Goal: Find specific page/section: Find specific page/section

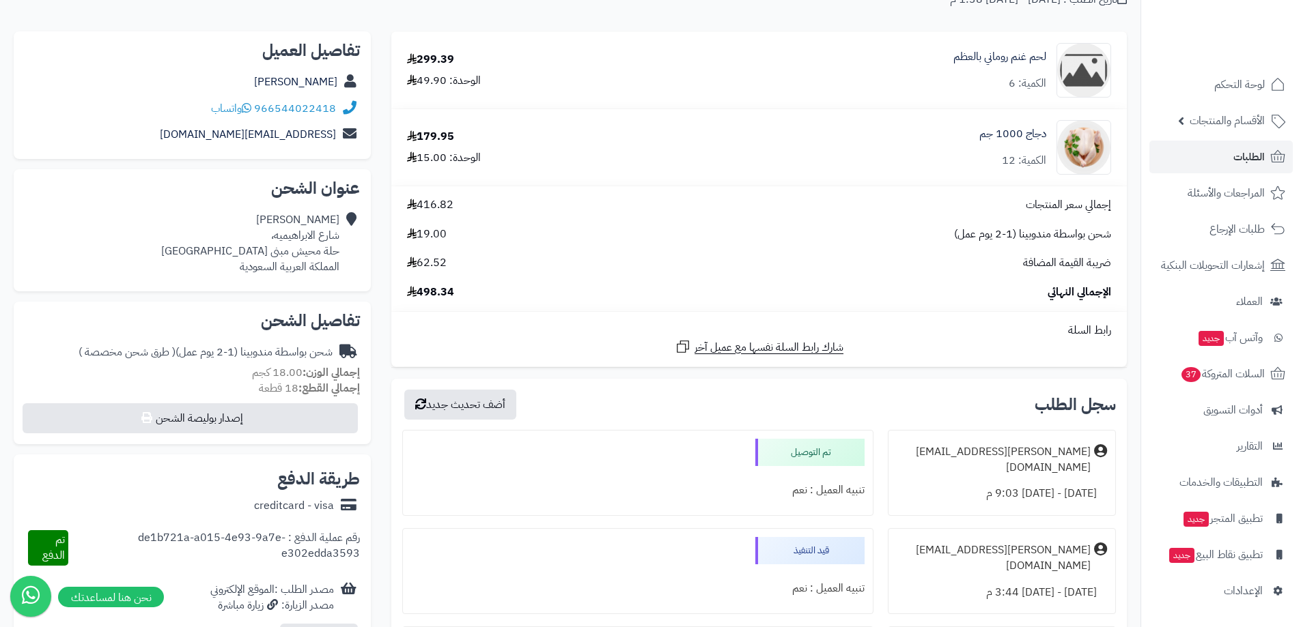
scroll to position [341, 0]
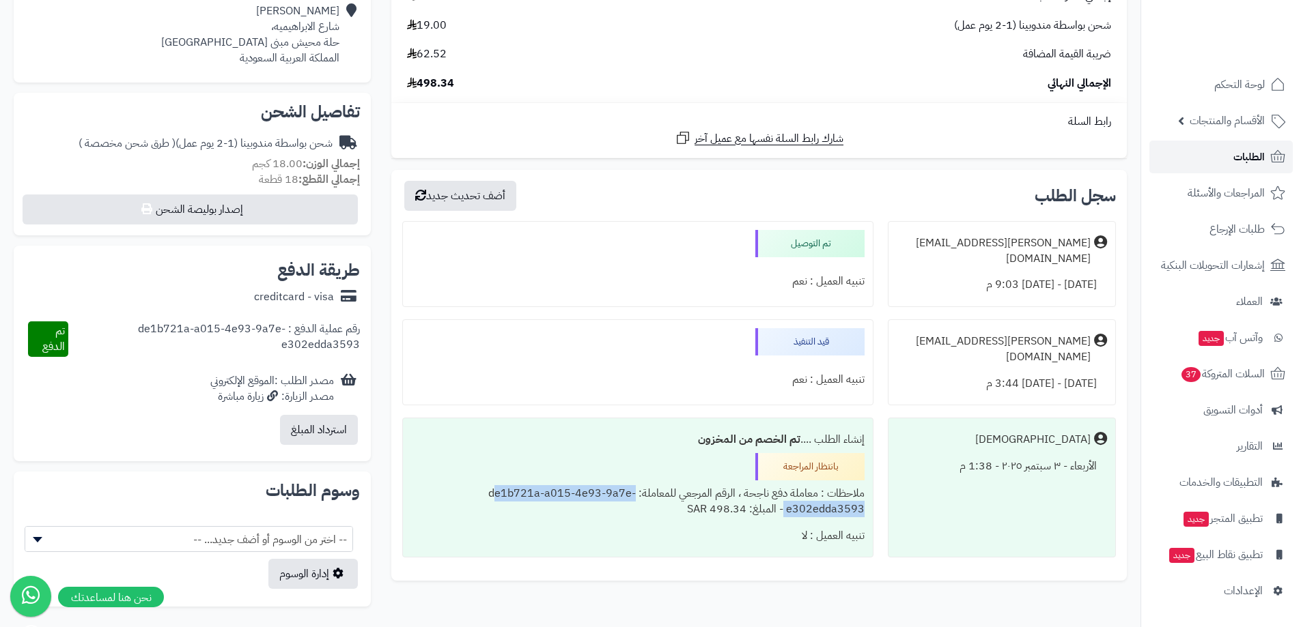
click at [1221, 159] on link "الطلبات" at bounding box center [1220, 157] width 143 height 33
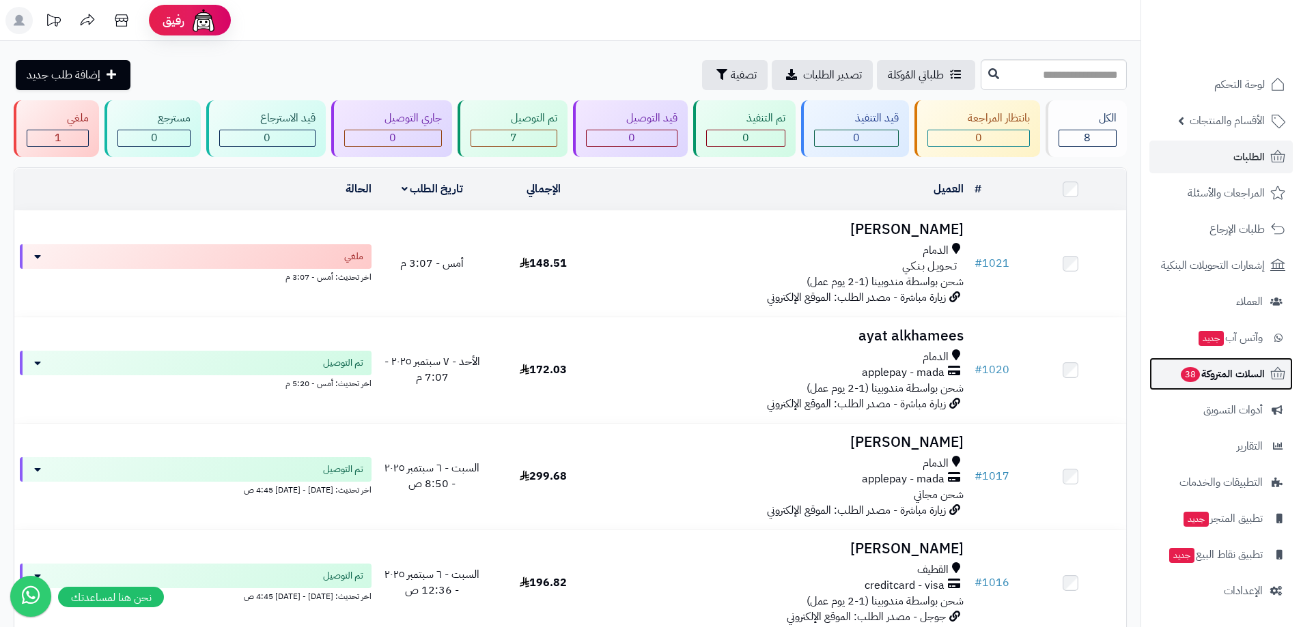
click at [1241, 368] on span "السلات المتروكة 38" at bounding box center [1221, 374] width 85 height 19
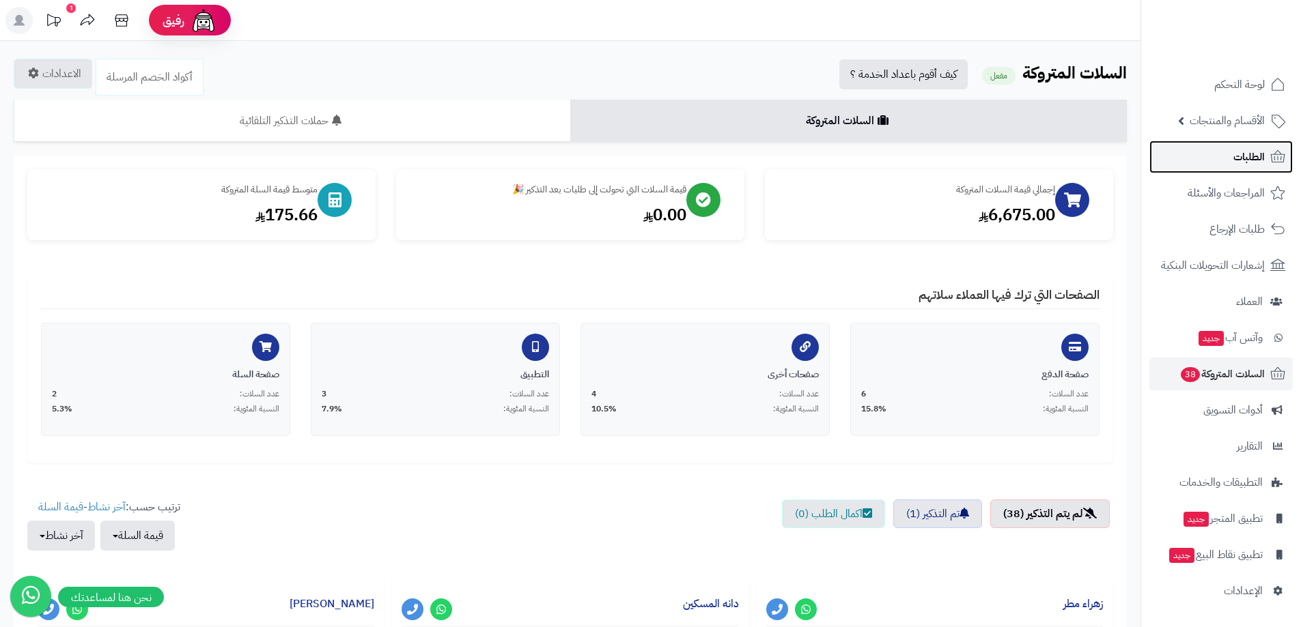
click at [1256, 162] on span "الطلبات" at bounding box center [1248, 156] width 31 height 19
